Goal: Task Accomplishment & Management: Complete application form

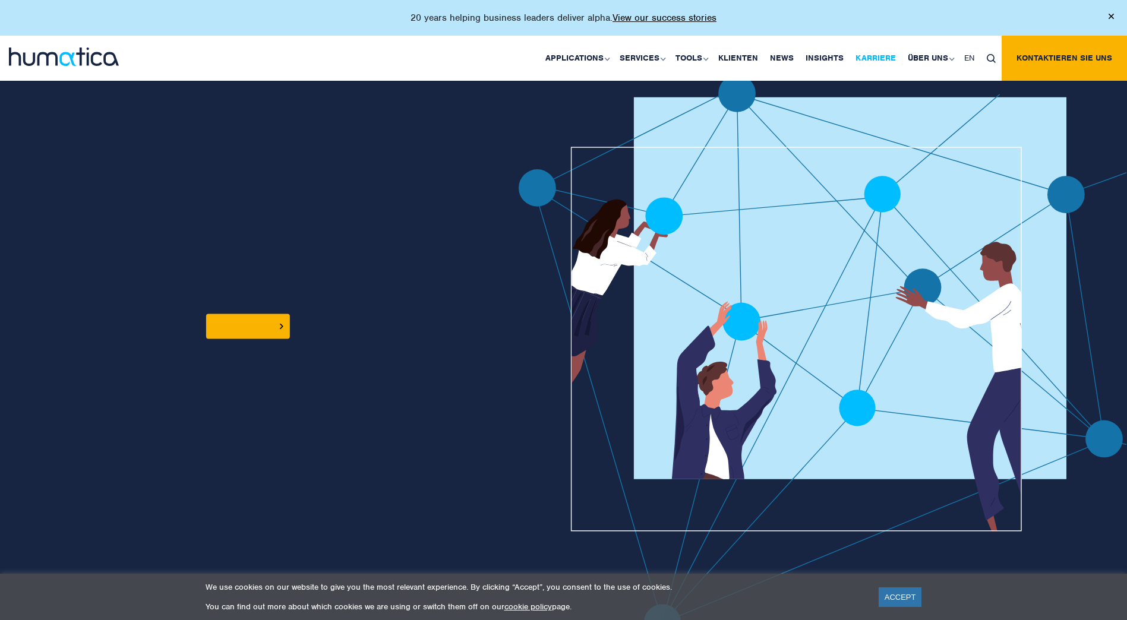
click at [876, 54] on link "Karriere" at bounding box center [876, 58] width 52 height 45
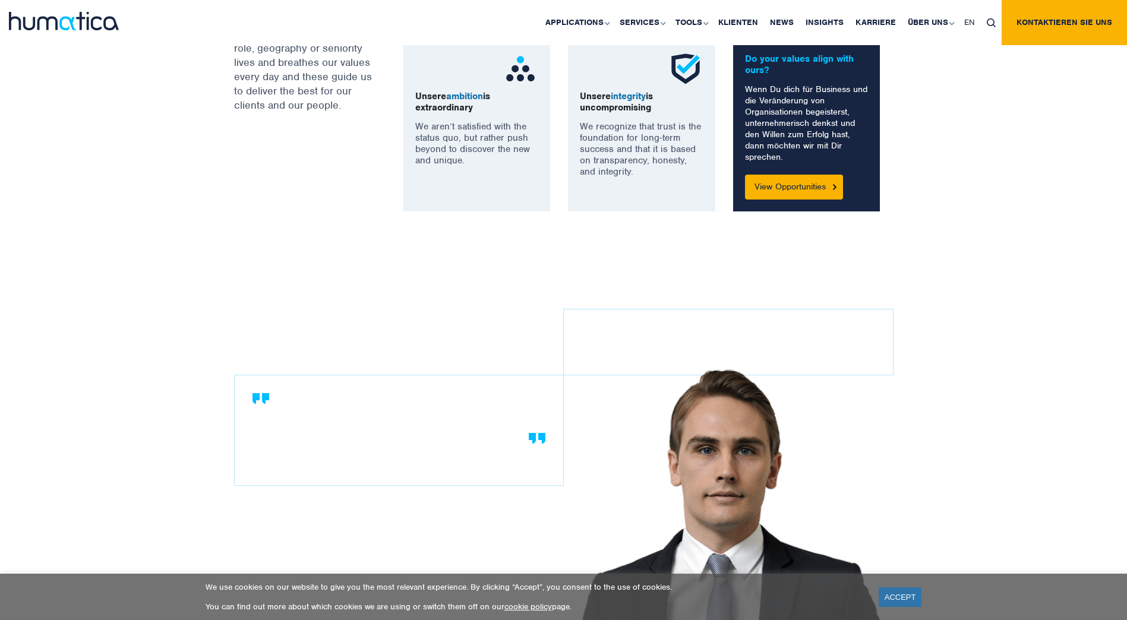
scroll to position [1047, 0]
click at [777, 184] on link "View Opportunities" at bounding box center [794, 186] width 98 height 25
